Goal: Task Accomplishment & Management: Manage account settings

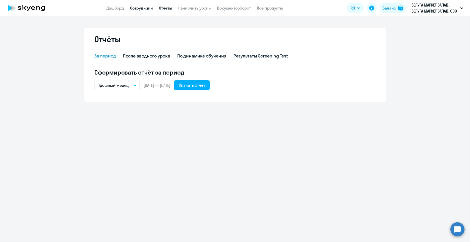
click at [138, 9] on link "Сотрудники" at bounding box center [141, 8] width 23 height 5
select select "30"
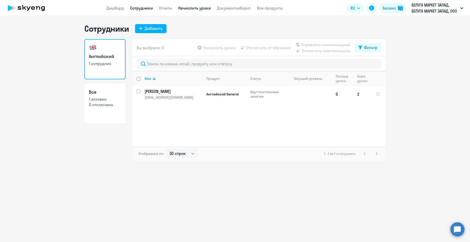
click at [187, 10] on link "Начислить уроки" at bounding box center [194, 8] width 33 height 5
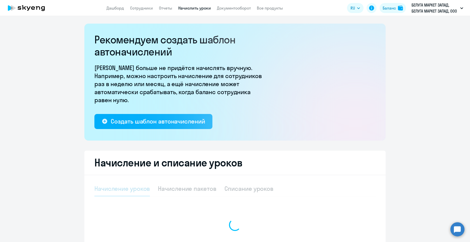
select select "10"
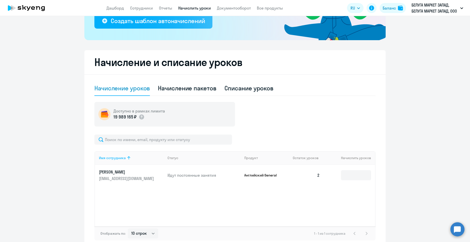
scroll to position [127, 0]
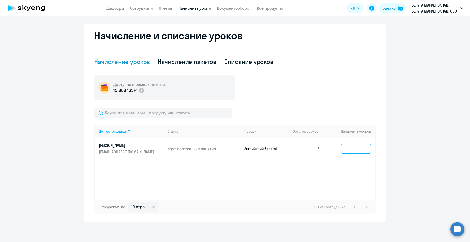
click at [356, 151] on input at bounding box center [356, 149] width 30 height 10
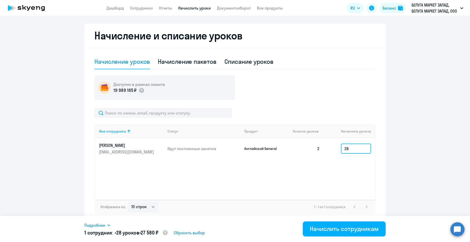
type input "28"
click at [364, 229] on div "Начислить сотрудникам" at bounding box center [344, 229] width 69 height 8
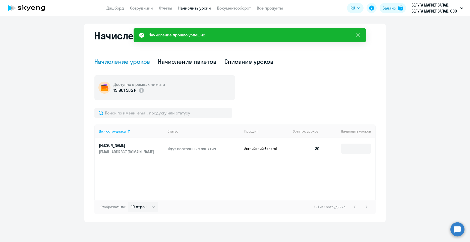
click at [138, 12] on app-header "Дашборд Сотрудники Отчеты Начислить уроки Документооборот Все продукты Дашборд …" at bounding box center [235, 8] width 470 height 16
click at [138, 11] on app-menu-item-link "Сотрудники" at bounding box center [141, 8] width 23 height 6
click at [138, 10] on link "Сотрудники" at bounding box center [141, 8] width 23 height 5
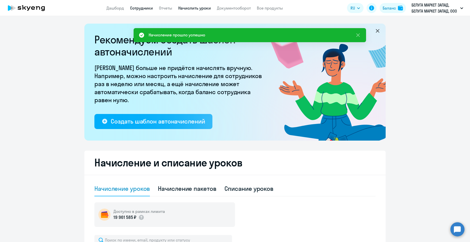
select select "30"
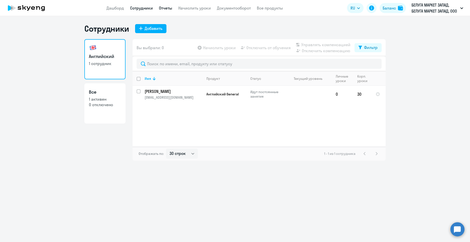
click at [164, 8] on link "Отчеты" at bounding box center [165, 8] width 13 height 5
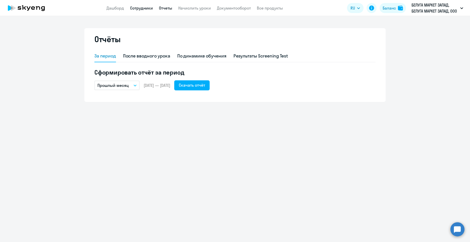
click at [135, 6] on link "Сотрудники" at bounding box center [141, 8] width 23 height 5
select select "30"
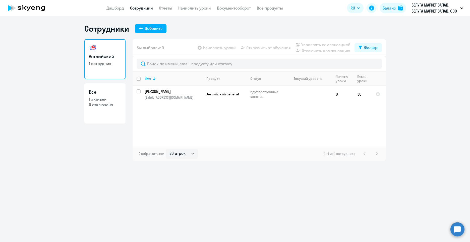
click at [40, 124] on ng-component "Сотрудники Добавить Английский 1 сотрудник Все 1 активен 0 отключено Вы выбрали…" at bounding box center [235, 92] width 470 height 137
